Goal: Information Seeking & Learning: Learn about a topic

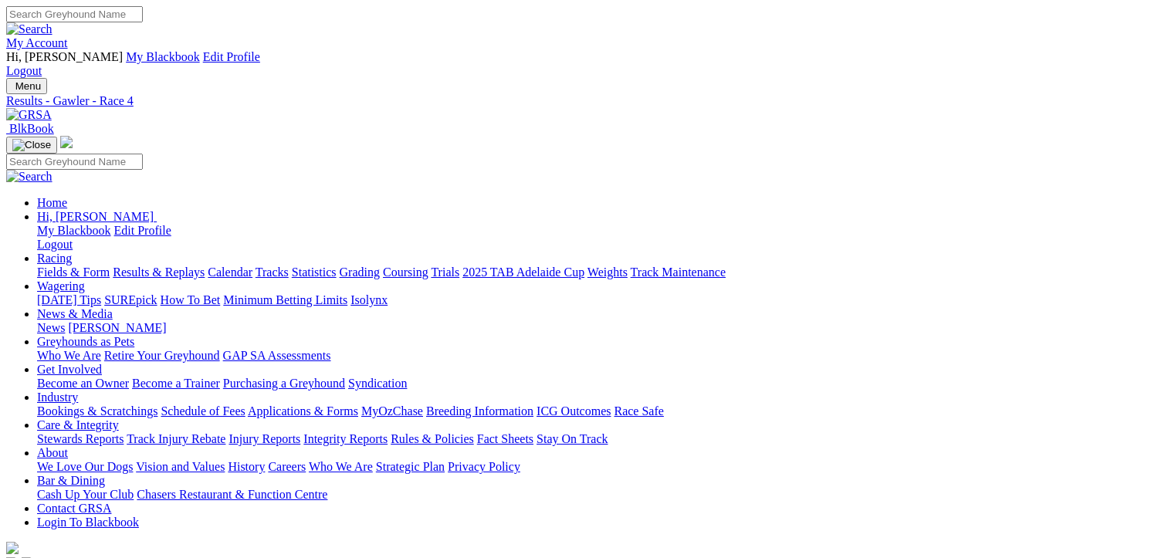
scroll to position [37, 0]
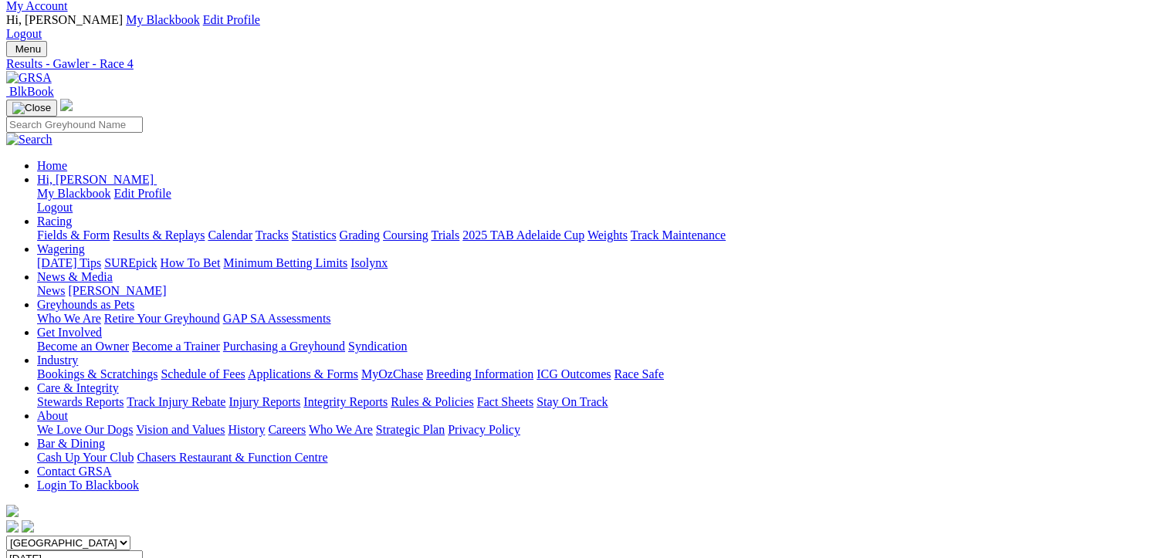
click at [82, 228] on link "Fields & Form" at bounding box center [73, 234] width 73 height 13
